Goal: Information Seeking & Learning: Learn about a topic

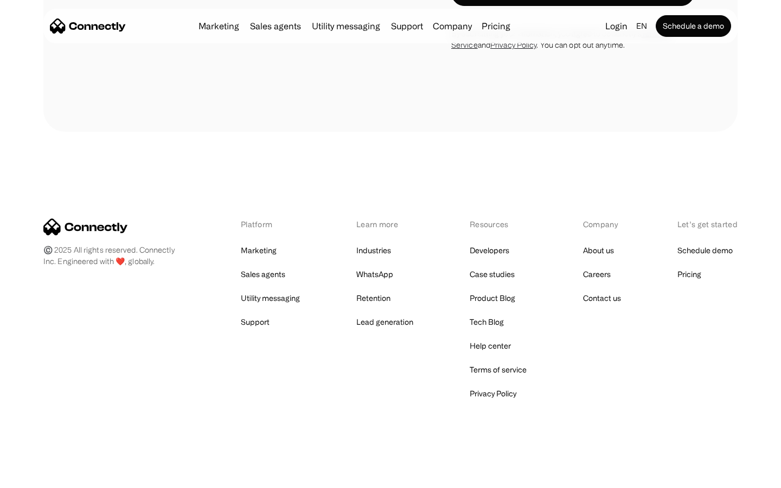
scroll to position [929, 0]
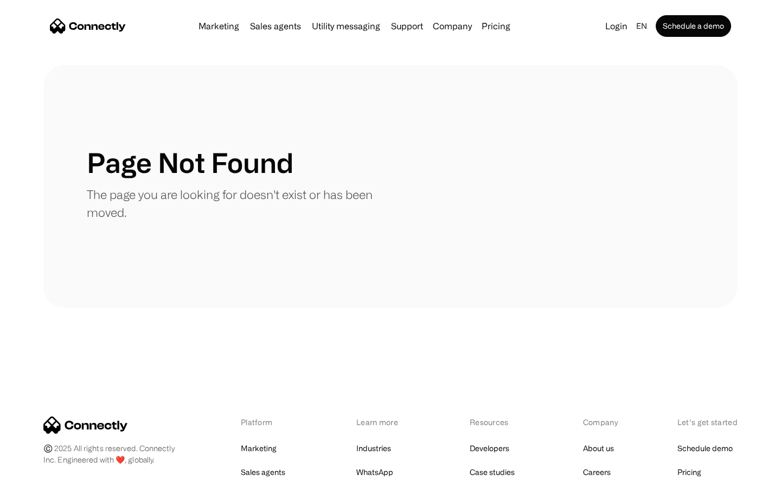
scroll to position [198, 0]
